Goal: Find specific page/section: Find specific page/section

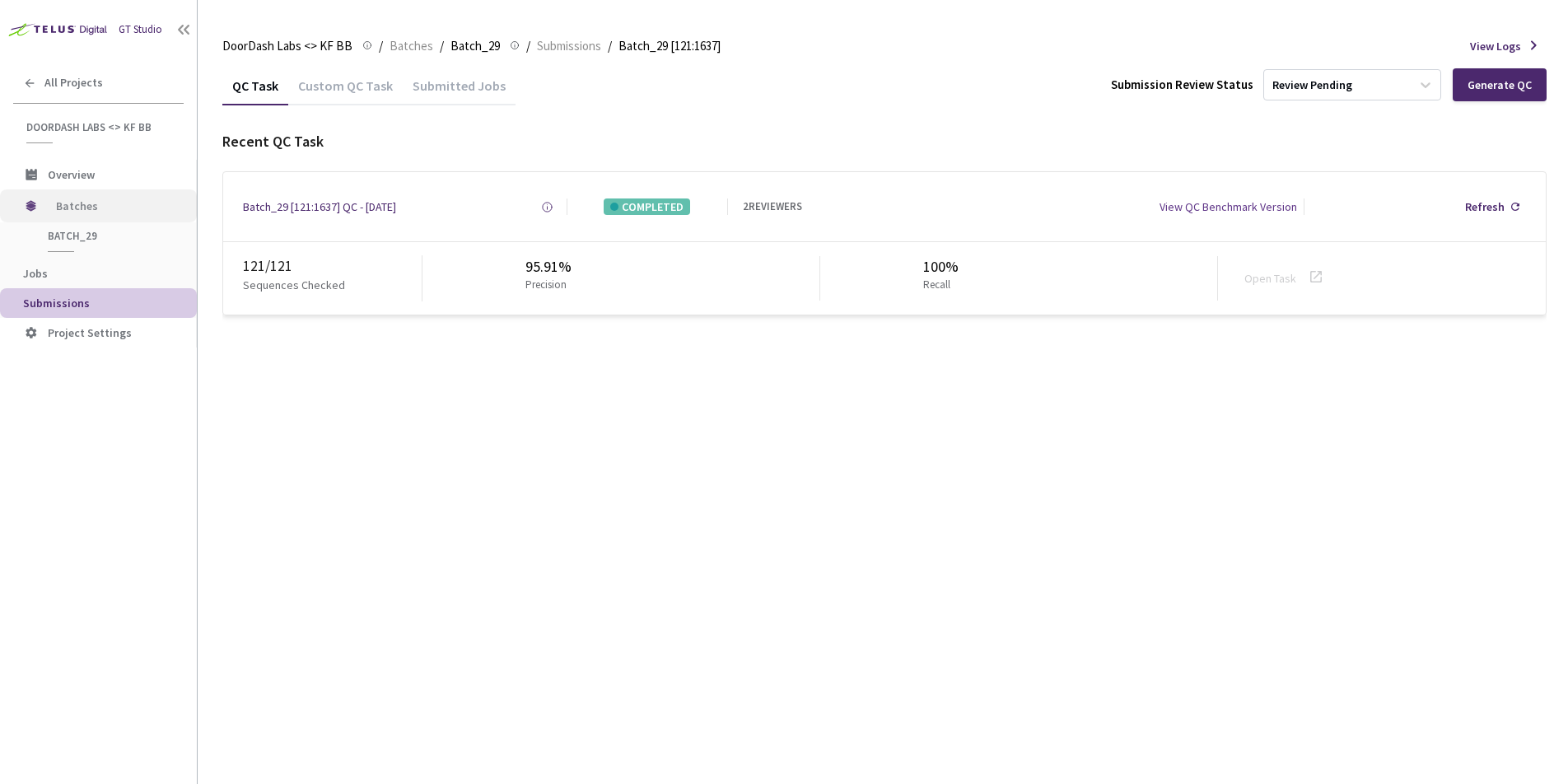
click at [72, 208] on span "Batches" at bounding box center [112, 206] width 112 height 33
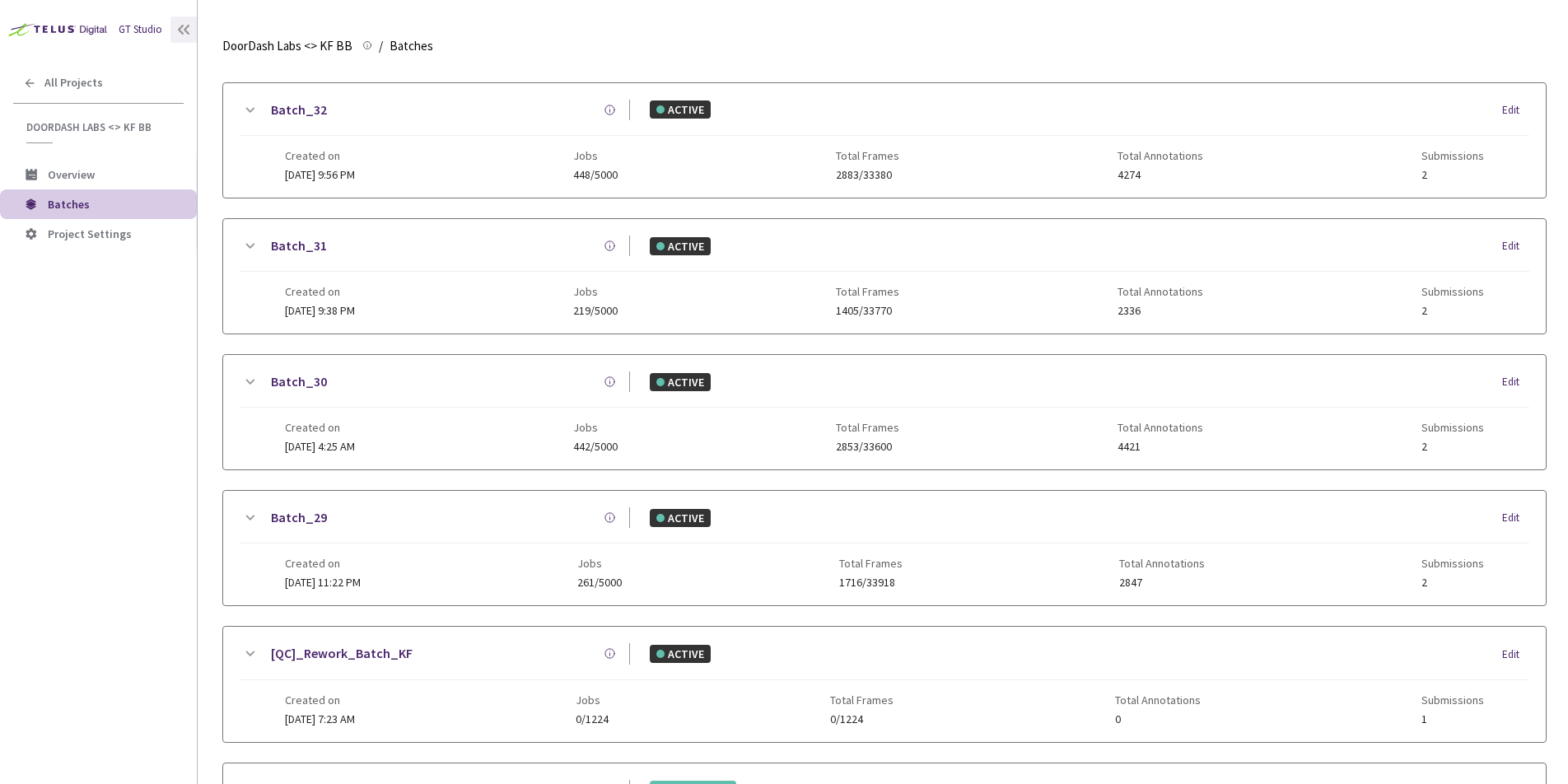
scroll to position [305, 0]
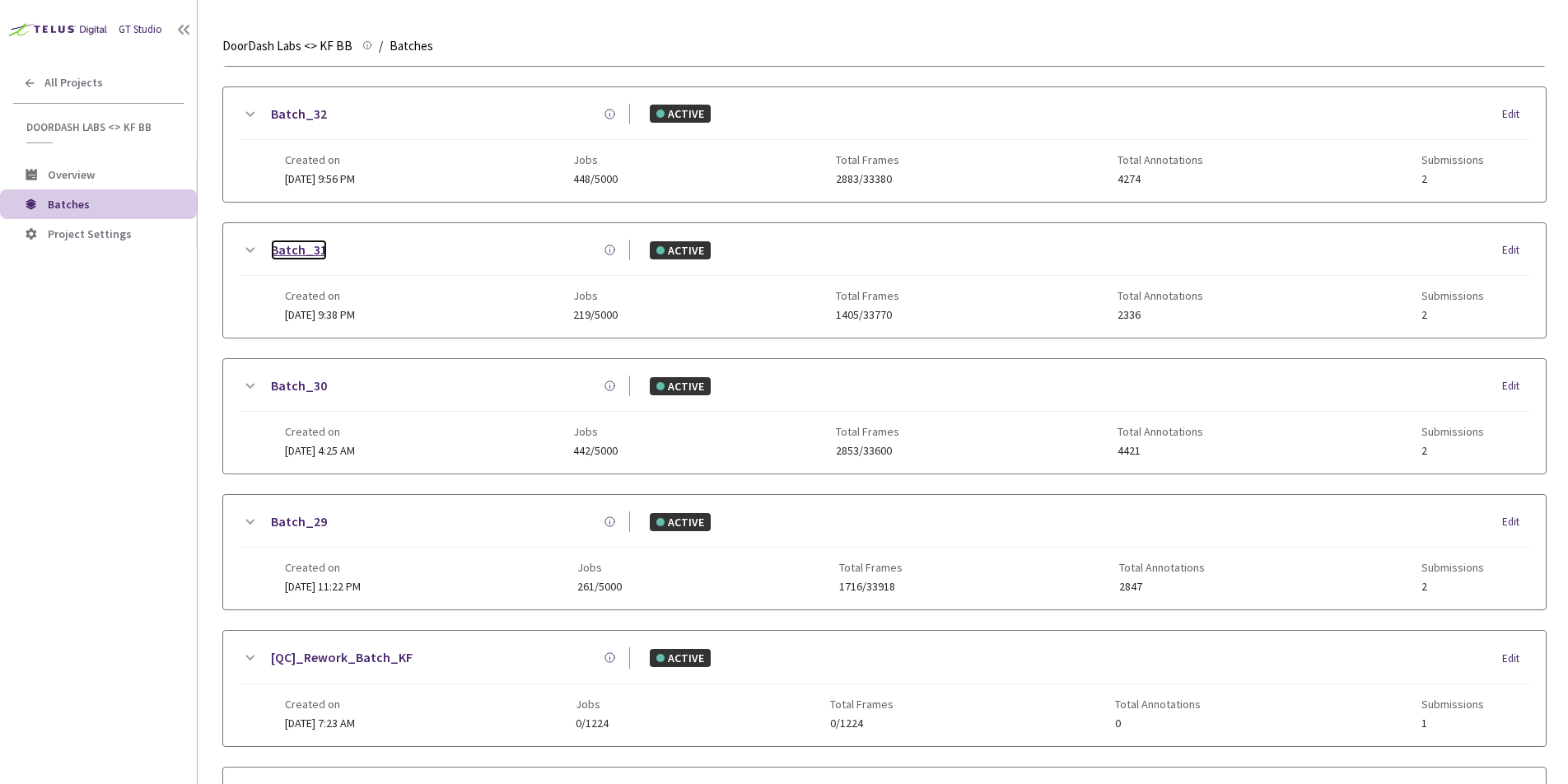
click at [298, 250] on link "Batch_31" at bounding box center [298, 251] width 56 height 21
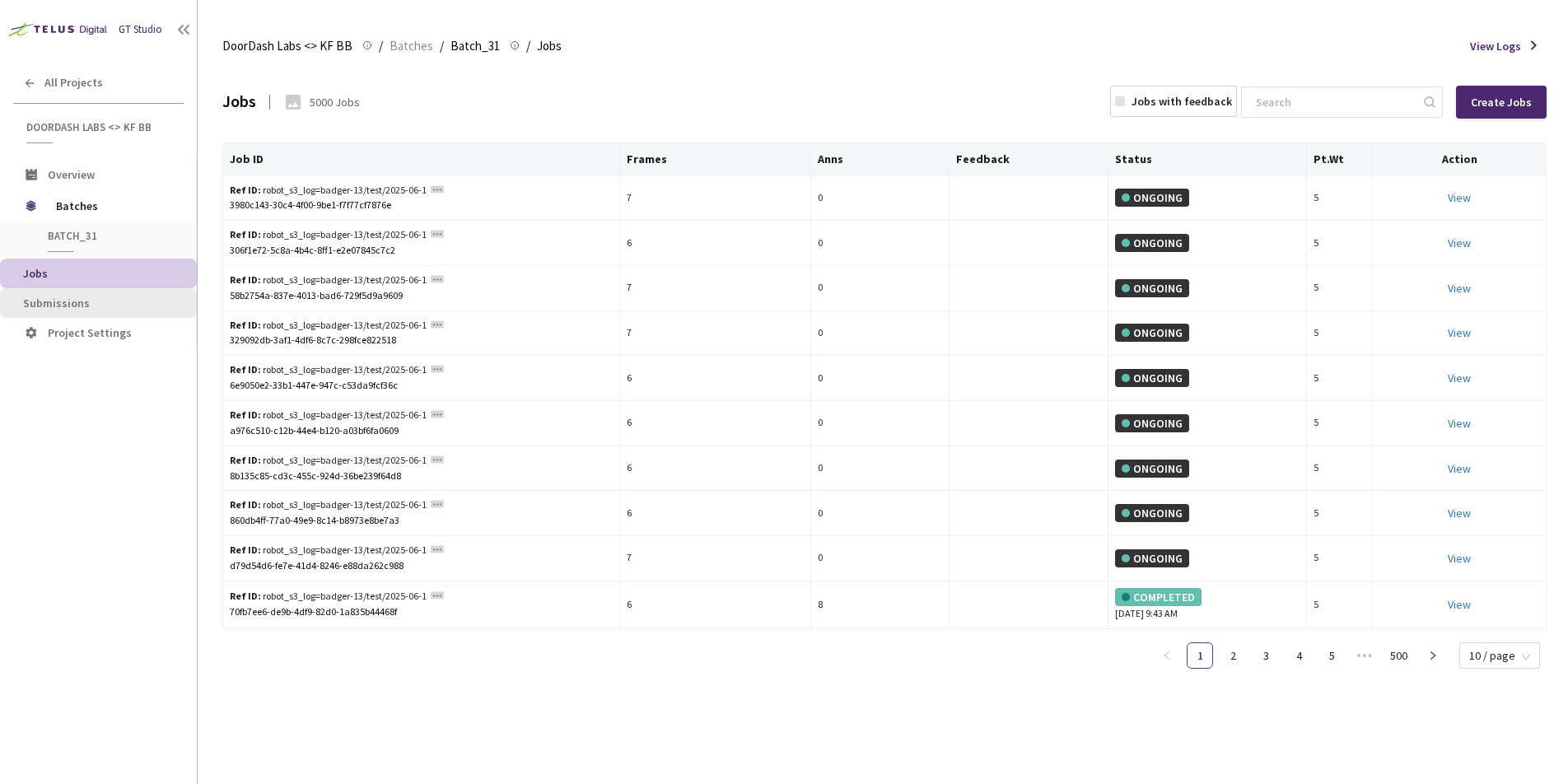
click at [40, 301] on span "Submissions" at bounding box center [56, 303] width 67 height 15
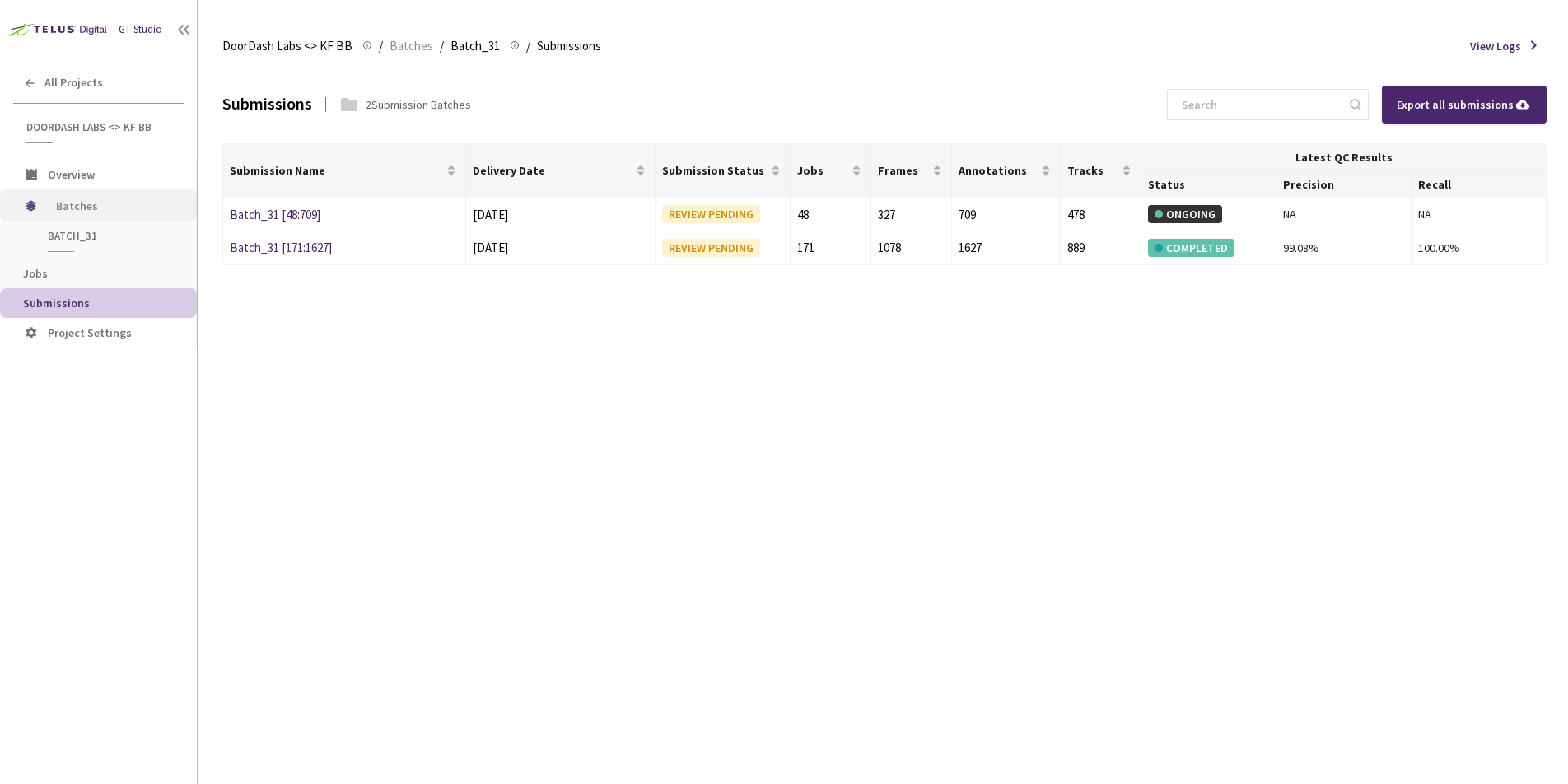
click at [71, 208] on span "Batches" at bounding box center [112, 206] width 112 height 33
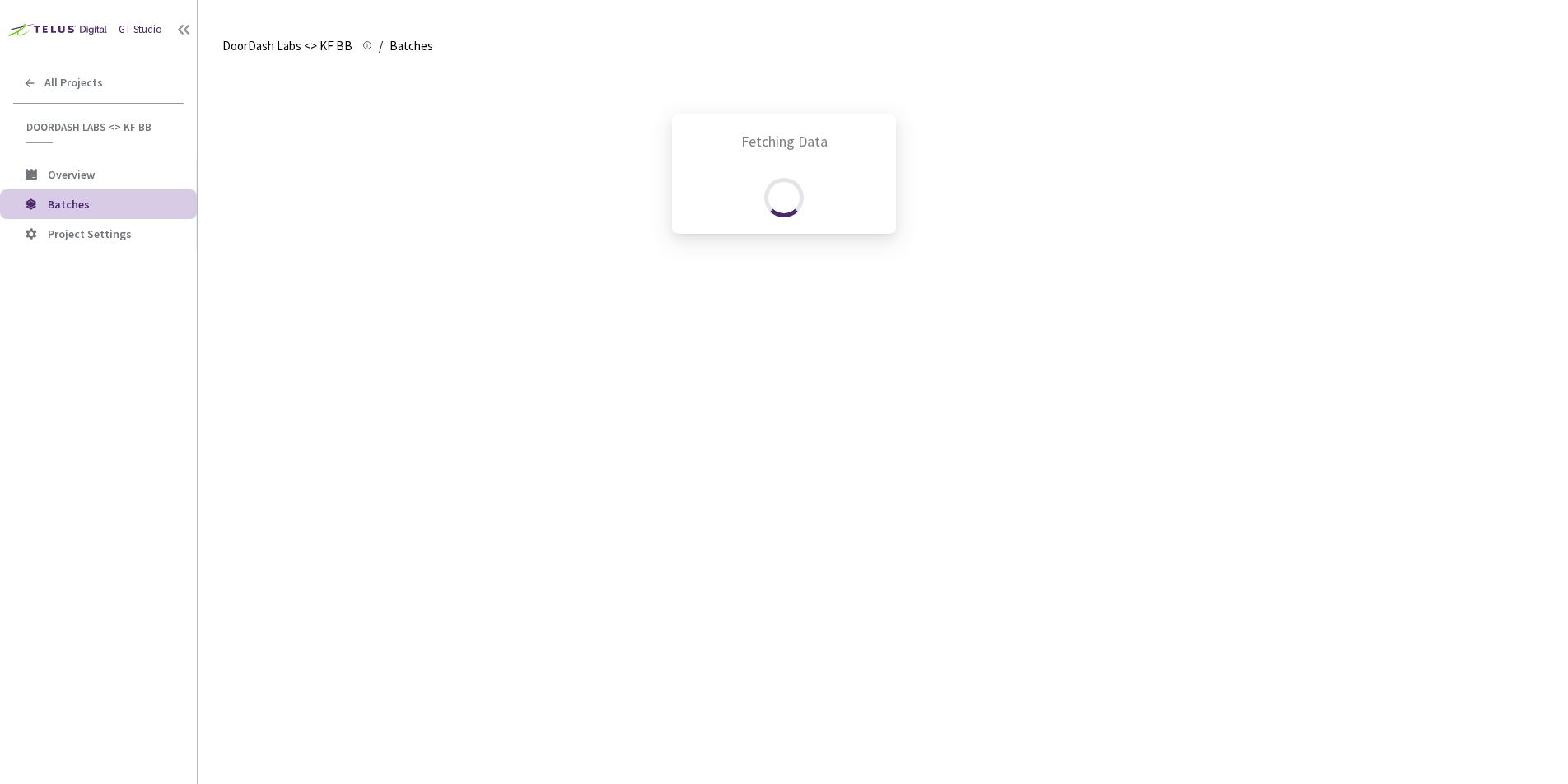
scroll to position [479, 0]
